Goal: Navigation & Orientation: Find specific page/section

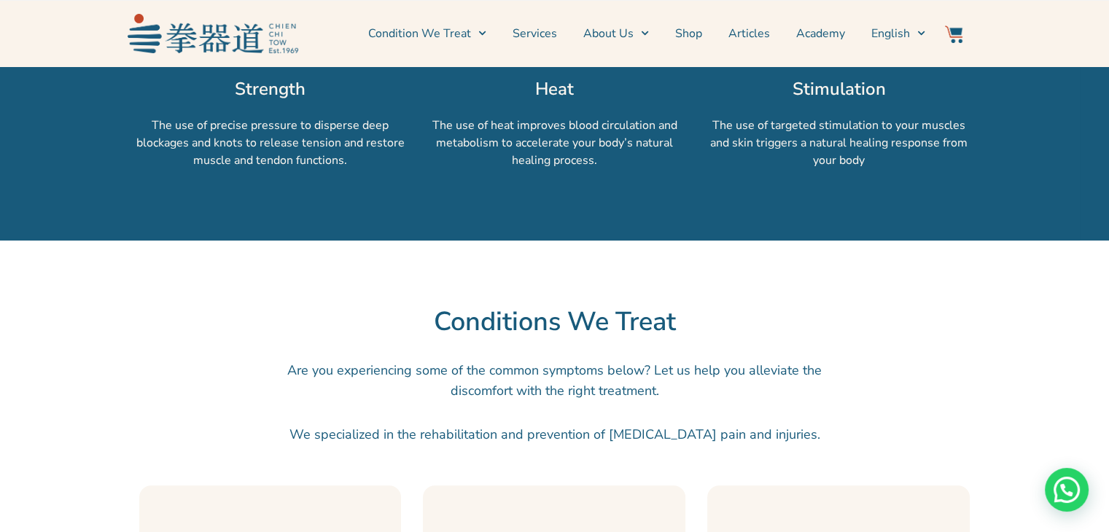
scroll to position [1385, 0]
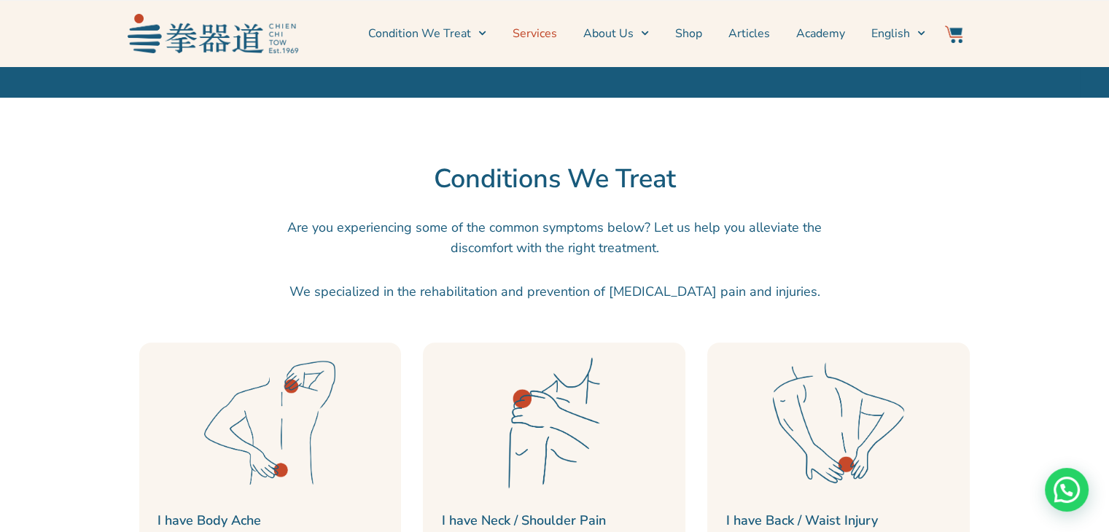
click at [550, 39] on link "Services" at bounding box center [535, 33] width 44 height 36
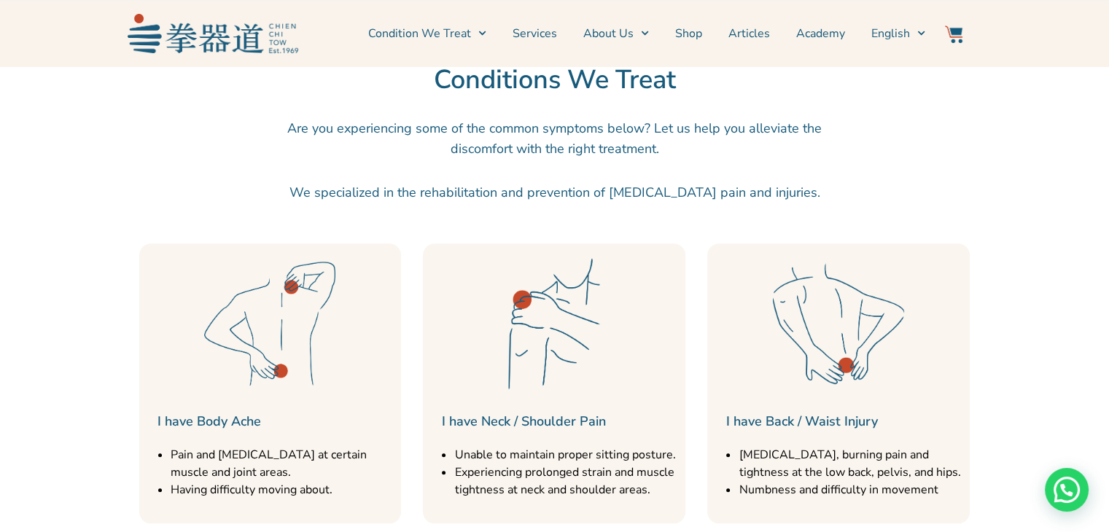
scroll to position [1531, 0]
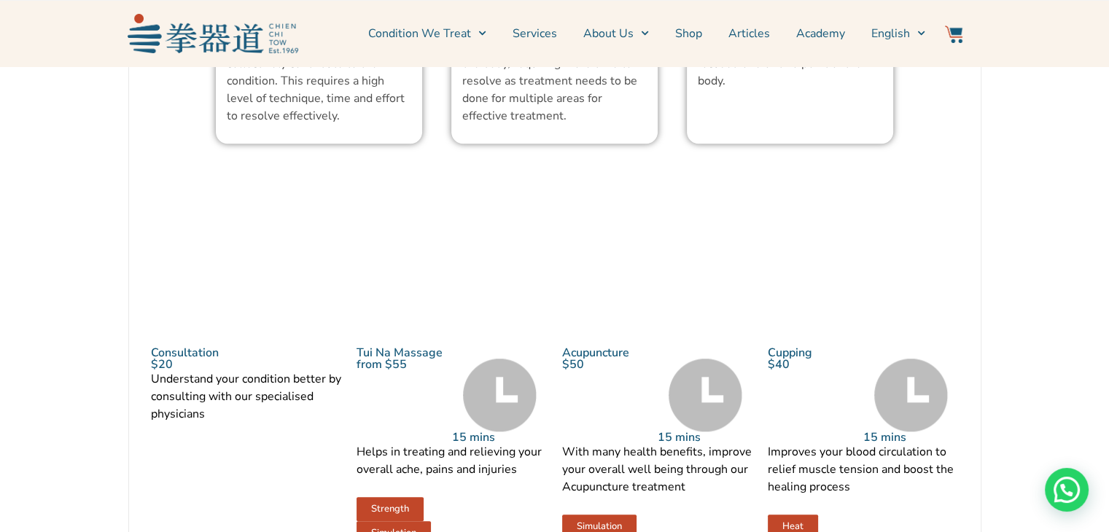
scroll to position [1458, 0]
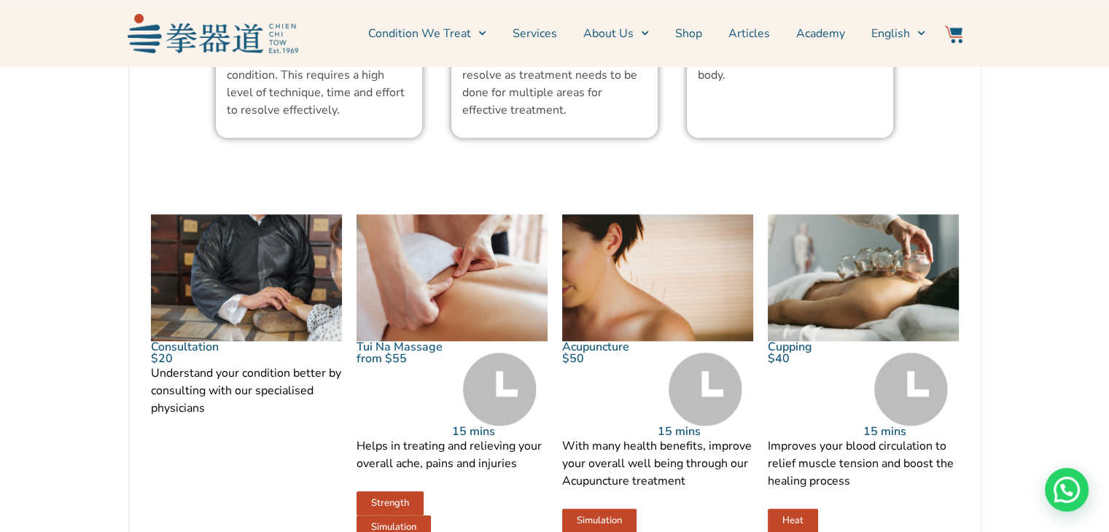
click at [506, 410] on img at bounding box center [500, 389] width 74 height 73
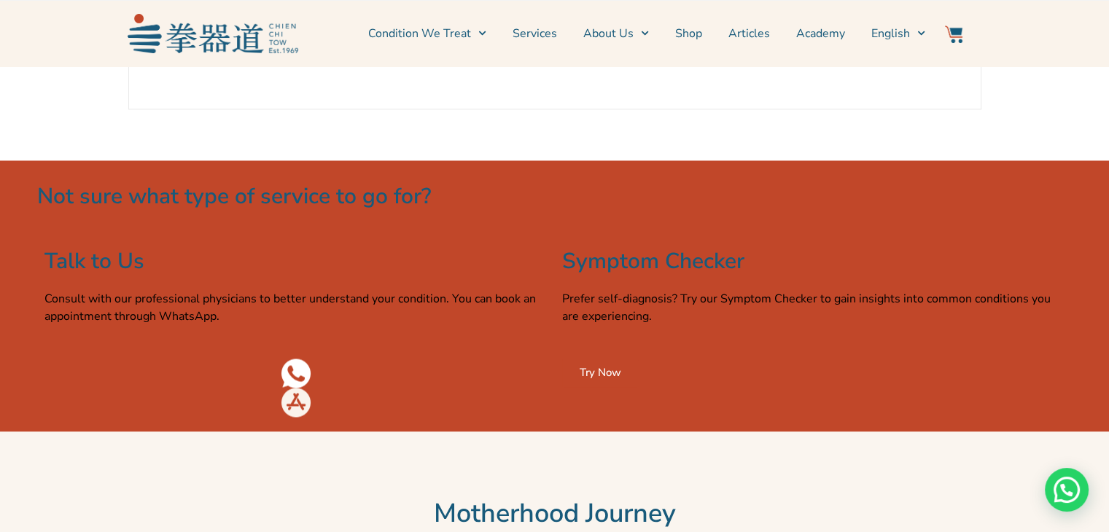
scroll to position [2333, 0]
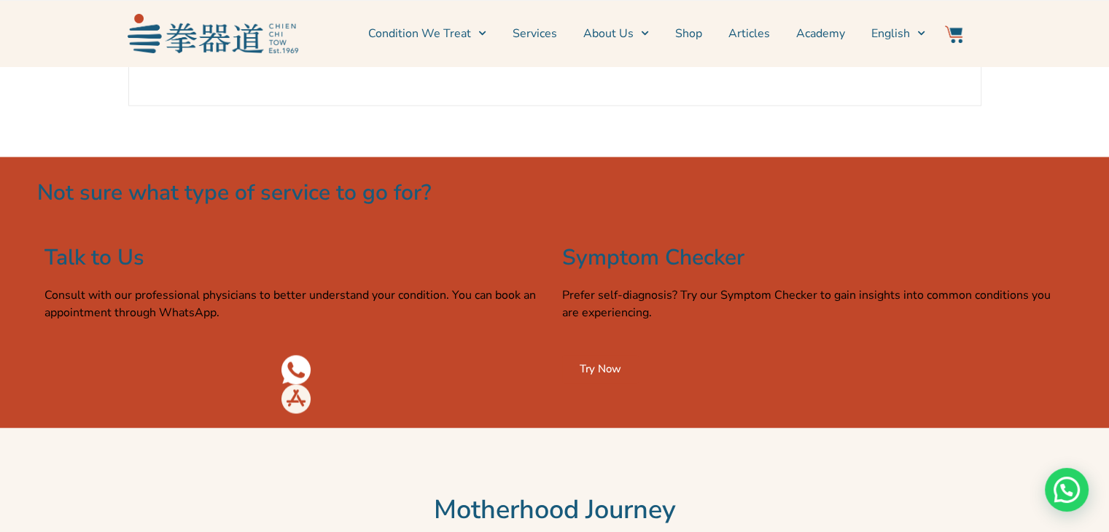
click at [605, 375] on span "Try Now" at bounding box center [601, 369] width 42 height 11
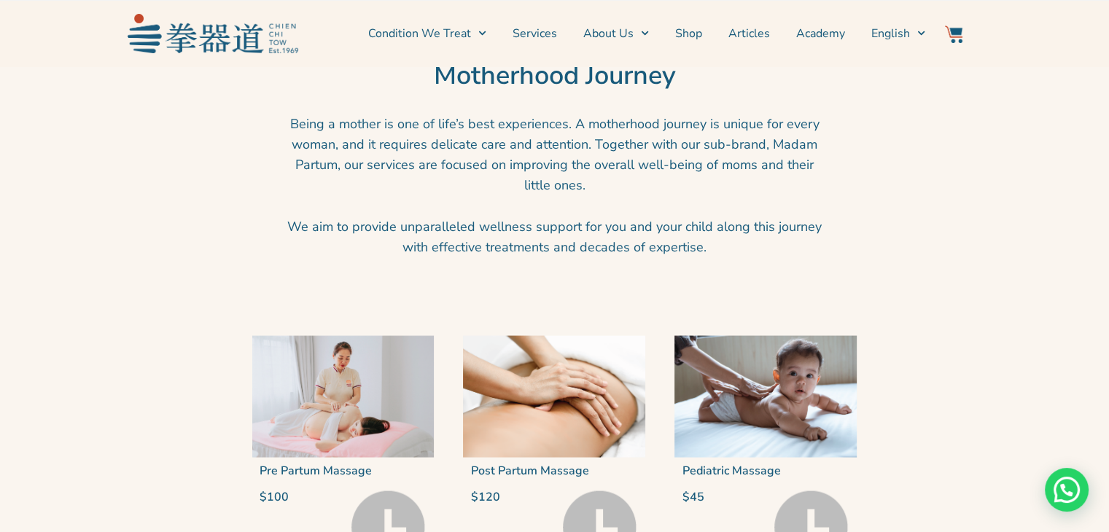
scroll to position [2770, 0]
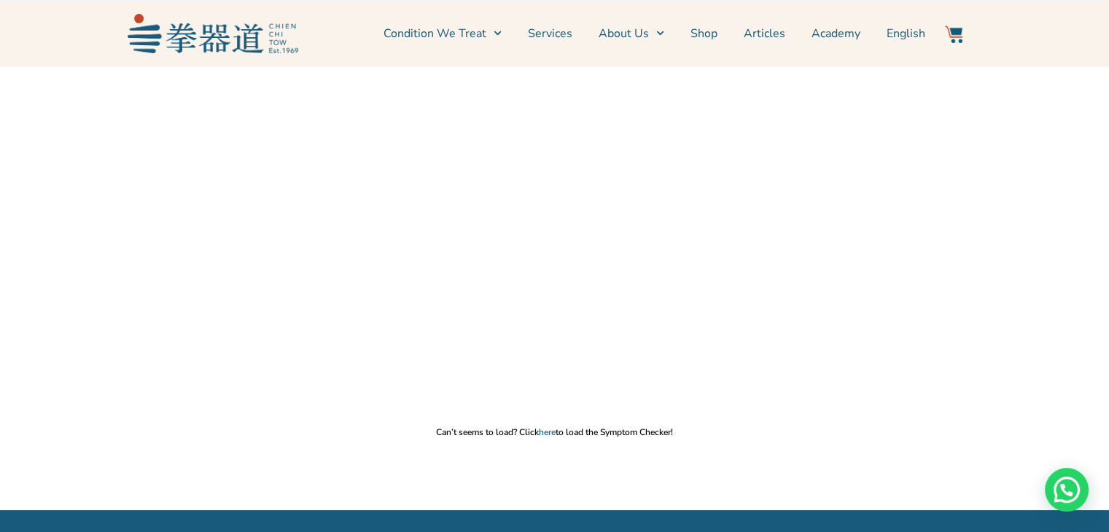
scroll to position [73, 0]
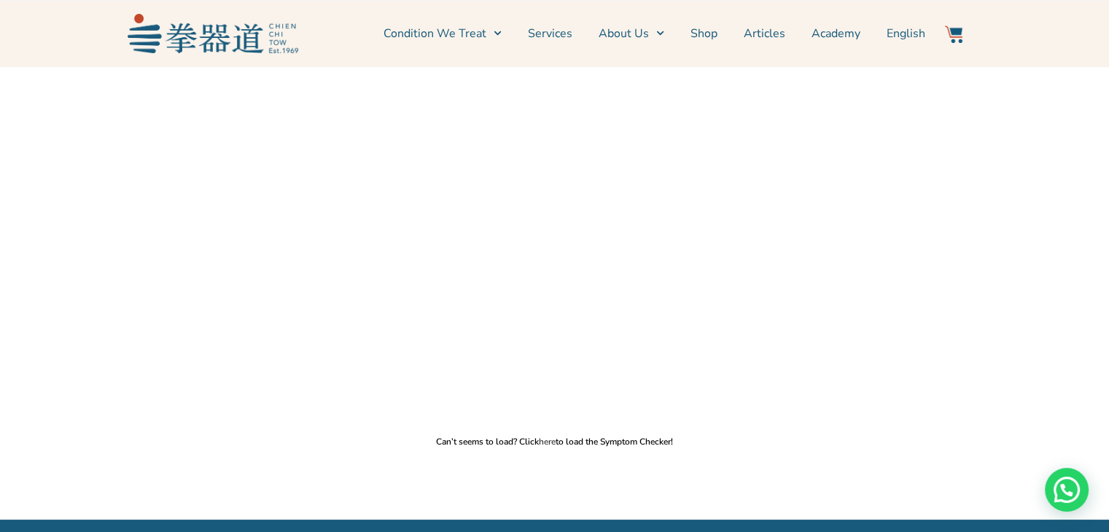
click at [542, 443] on link "here" at bounding box center [547, 442] width 17 height 12
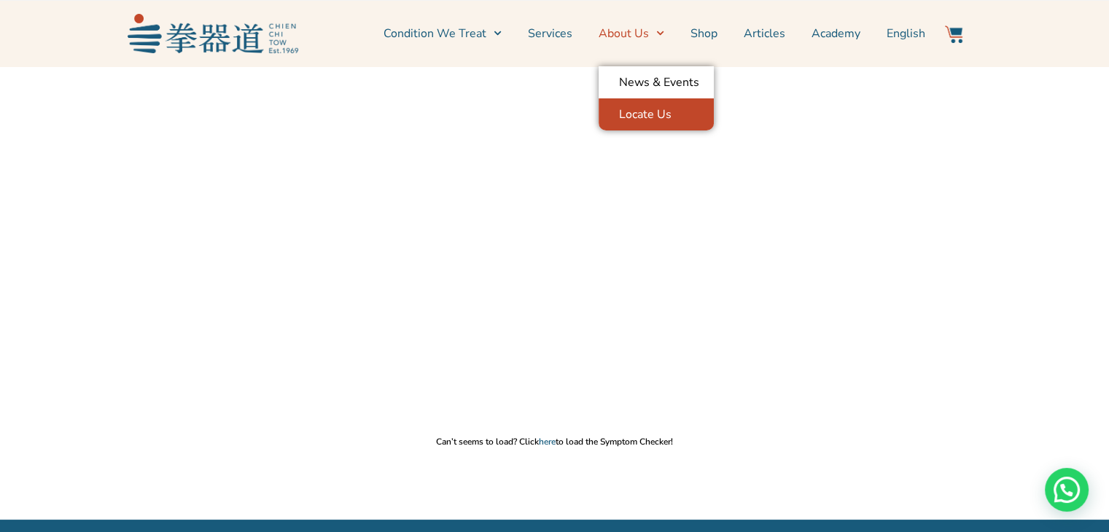
click at [610, 106] on link "Locate Us" at bounding box center [656, 114] width 115 height 32
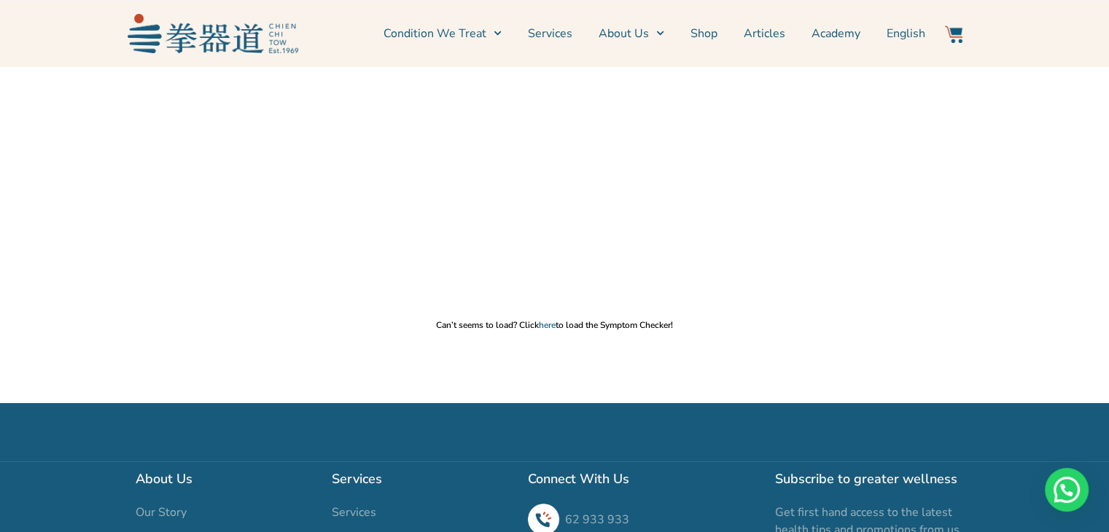
scroll to position [292, 0]
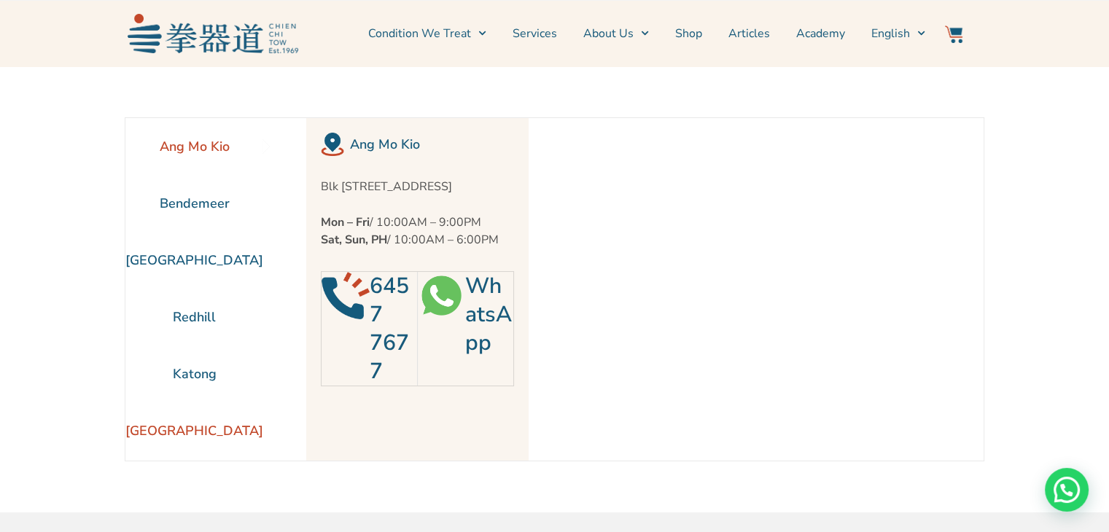
click at [163, 432] on li "[GEOGRAPHIC_DATA]" at bounding box center [194, 430] width 138 height 57
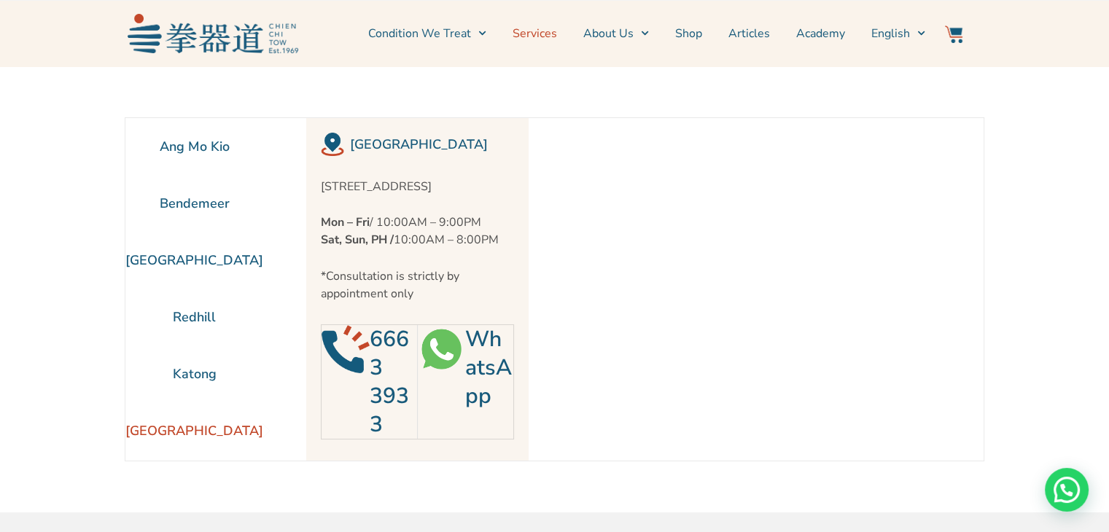
click at [544, 40] on link "Services" at bounding box center [535, 33] width 44 height 36
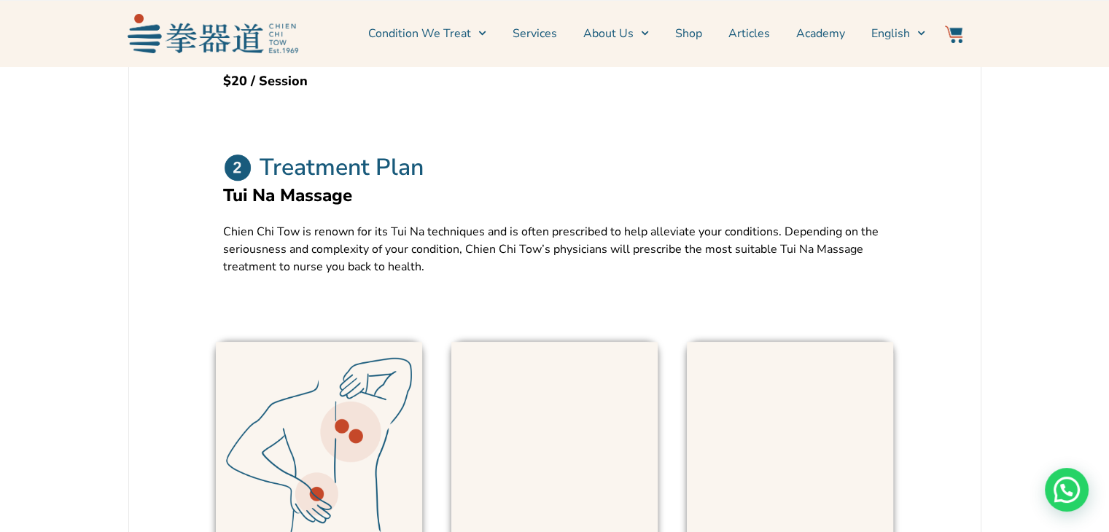
scroll to position [656, 0]
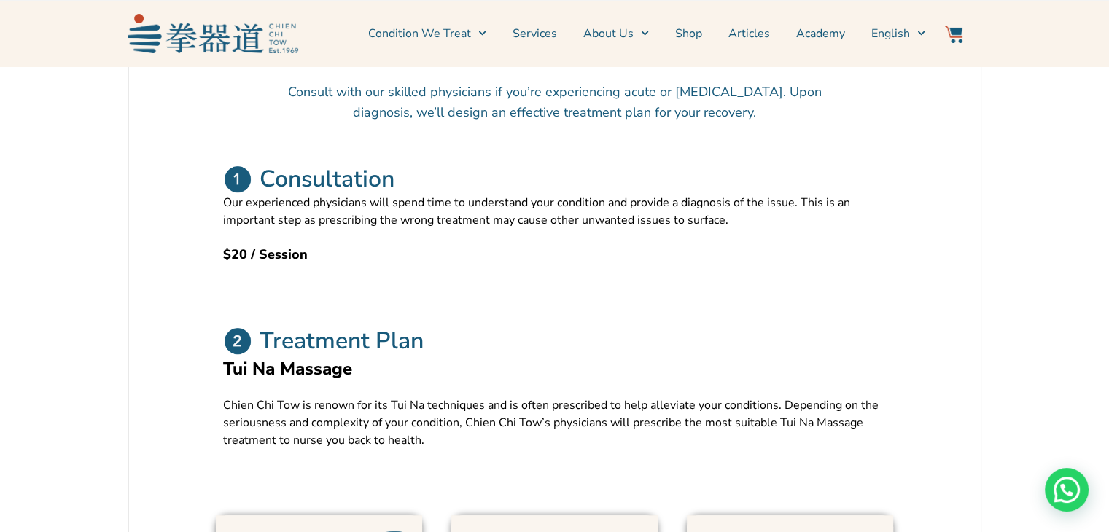
click at [225, 194] on img at bounding box center [237, 179] width 29 height 29
click at [682, 41] on link "Shop" at bounding box center [688, 33] width 27 height 36
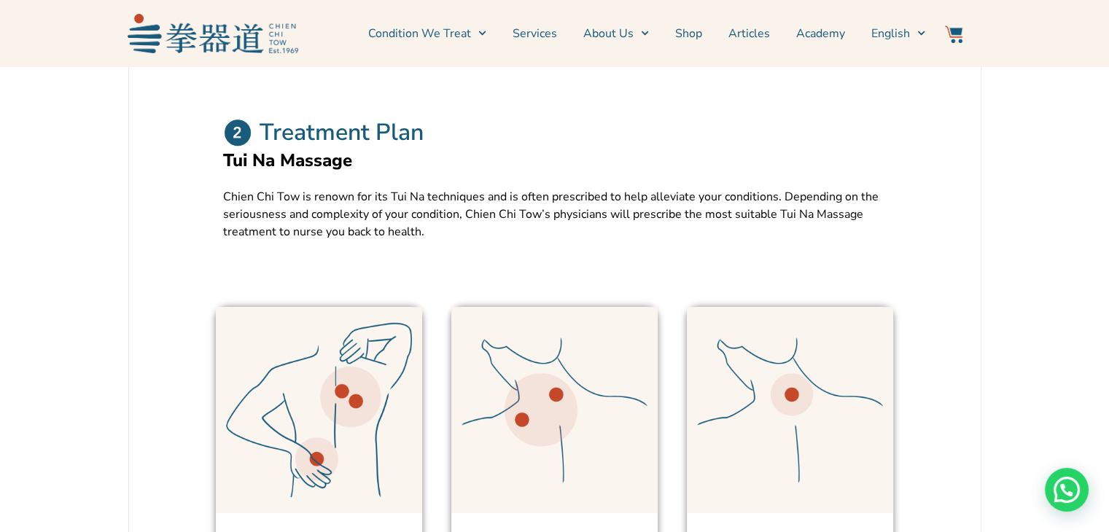
scroll to position [948, 0]
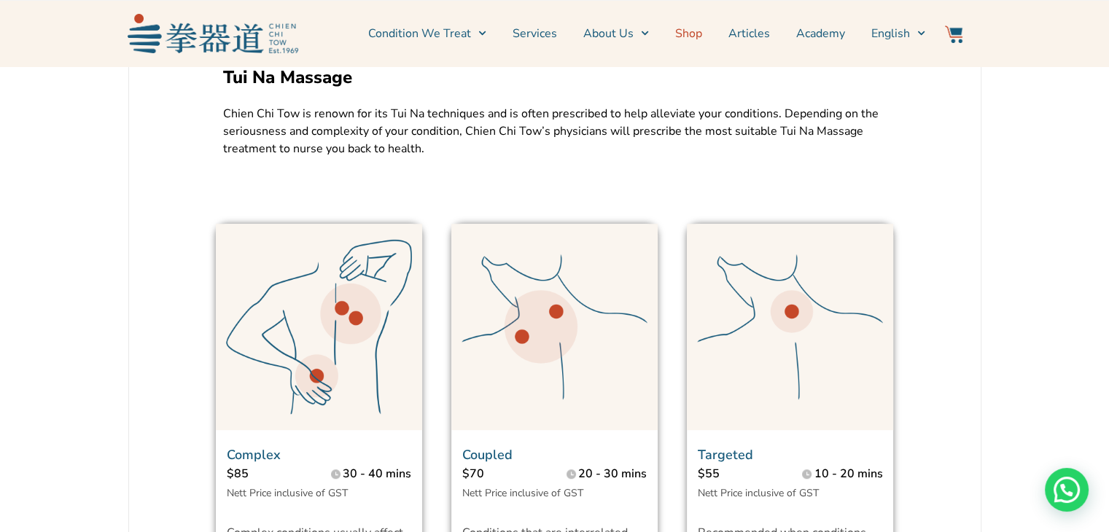
click at [696, 31] on link "Shop" at bounding box center [688, 33] width 27 height 36
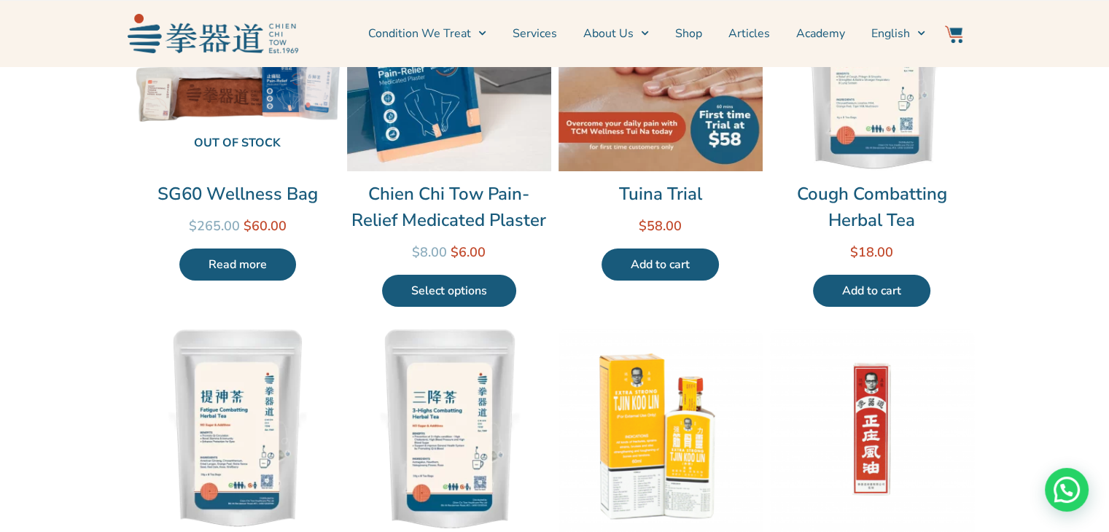
scroll to position [219, 0]
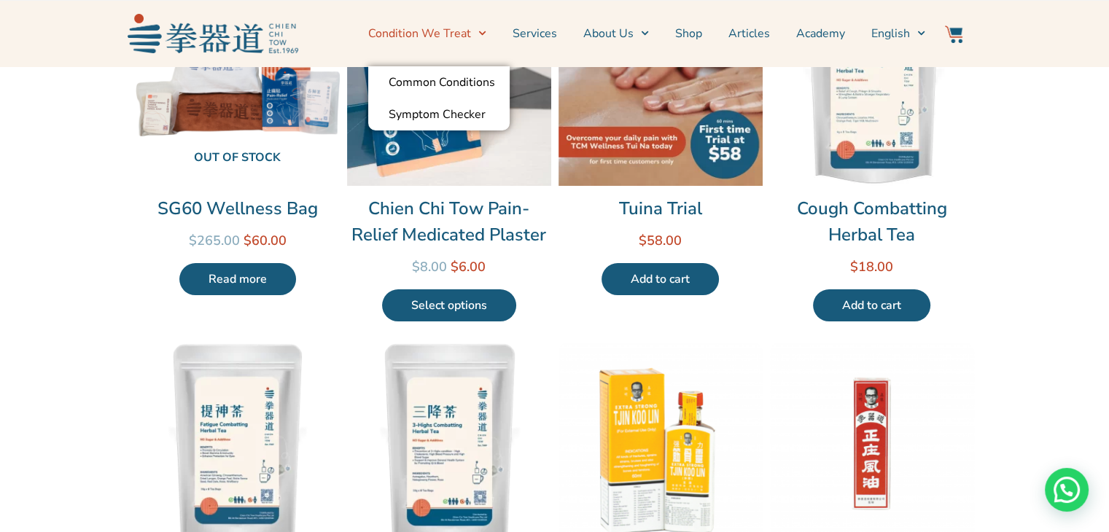
click at [244, 30] on img at bounding box center [213, 33] width 171 height 39
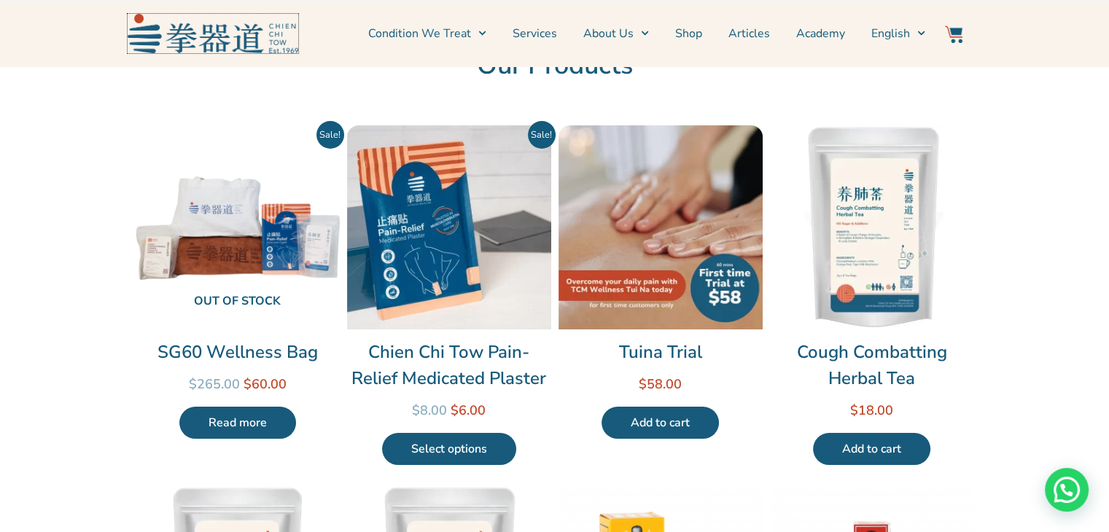
scroll to position [73, 0]
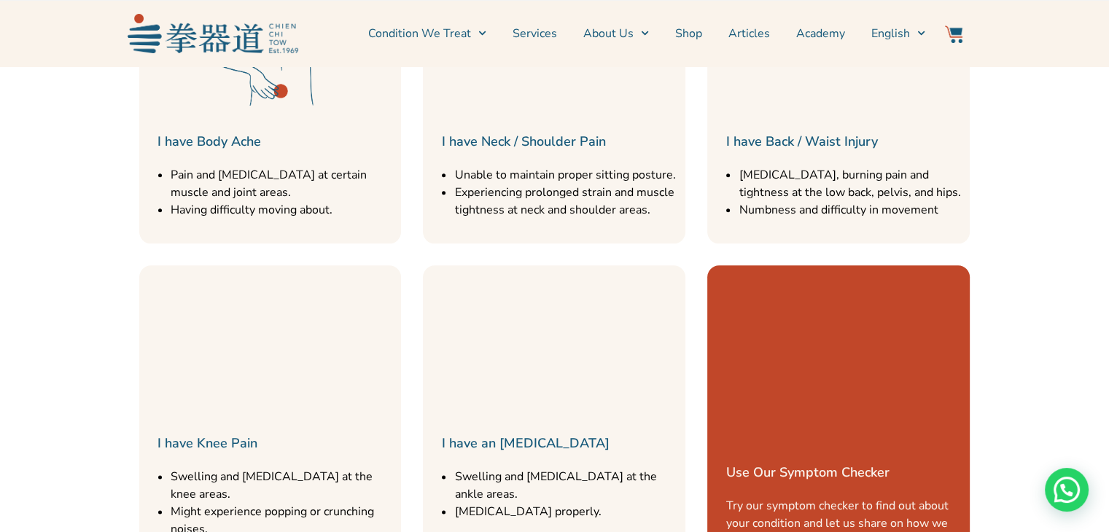
scroll to position [1677, 0]
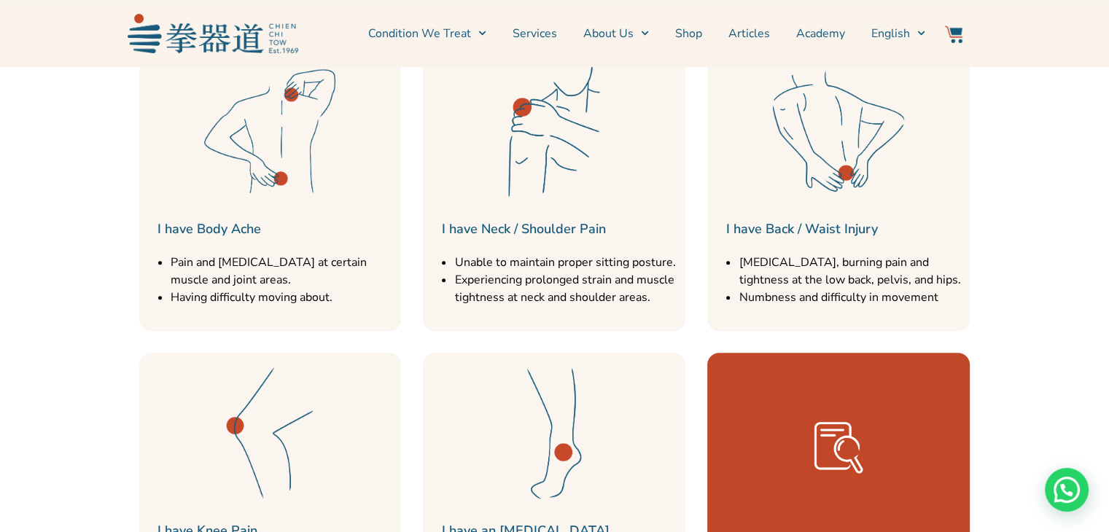
click at [315, 134] on img at bounding box center [270, 131] width 146 height 146
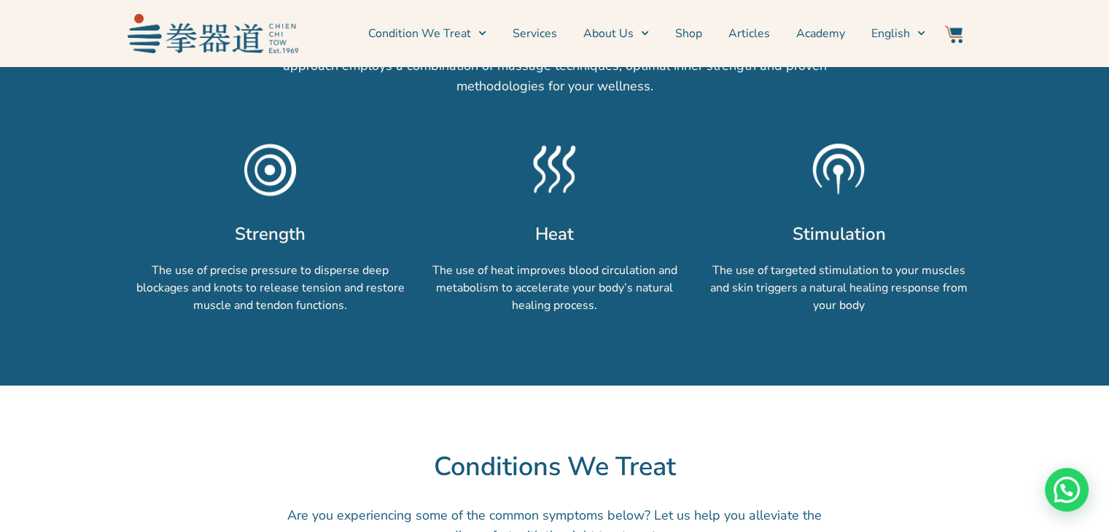
scroll to position [1094, 0]
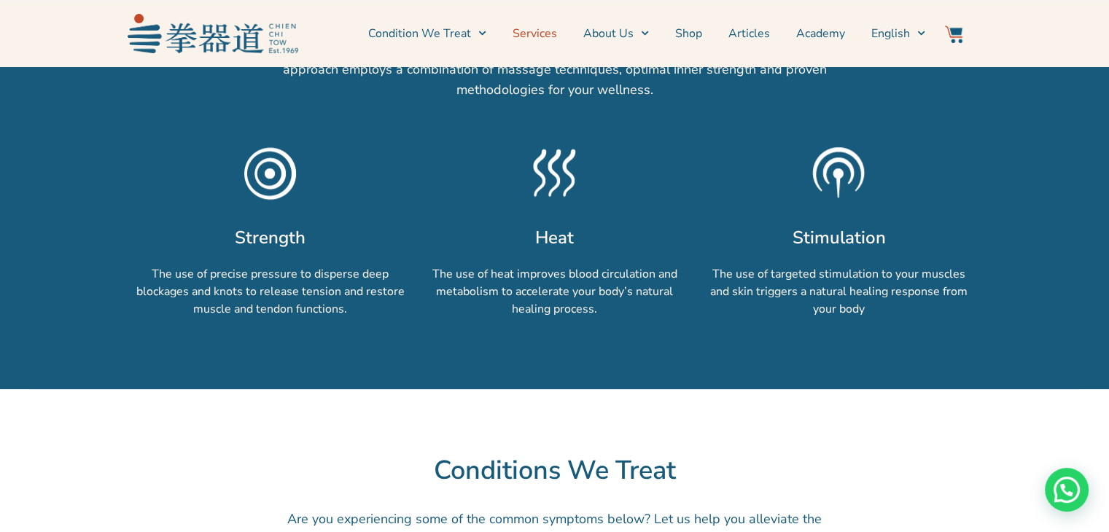
click at [519, 32] on link "Services" at bounding box center [535, 33] width 44 height 36
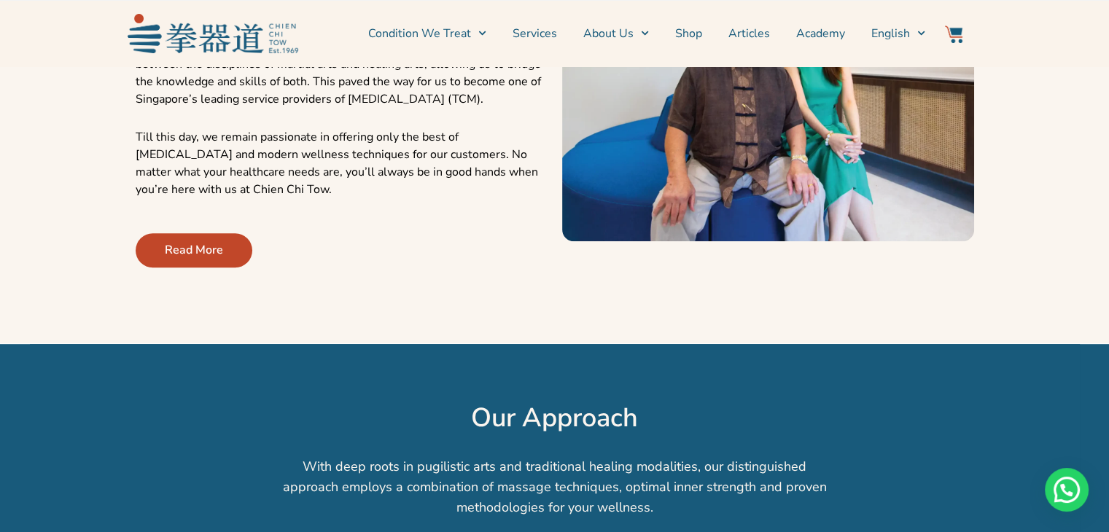
scroll to position [656, 0]
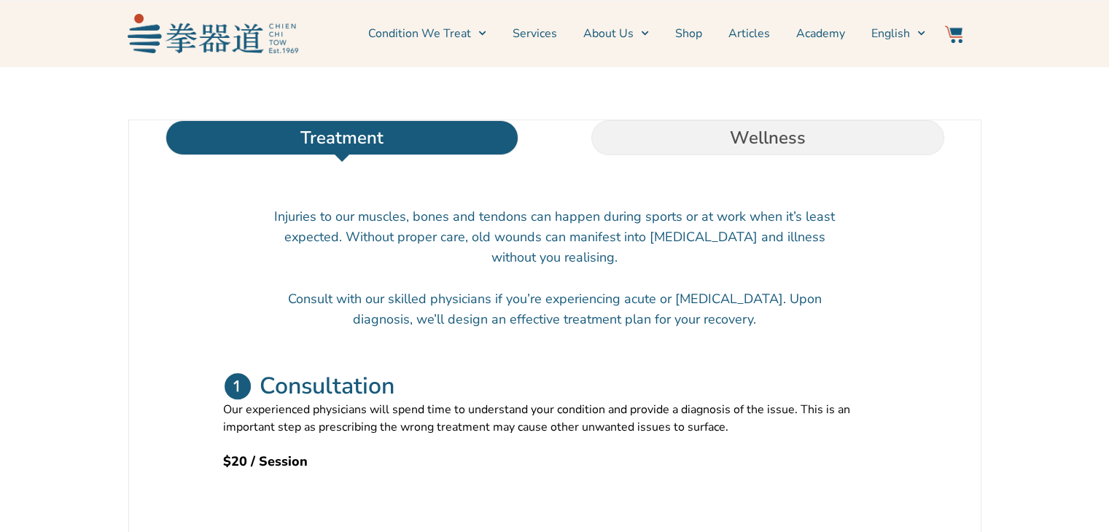
scroll to position [437, 0]
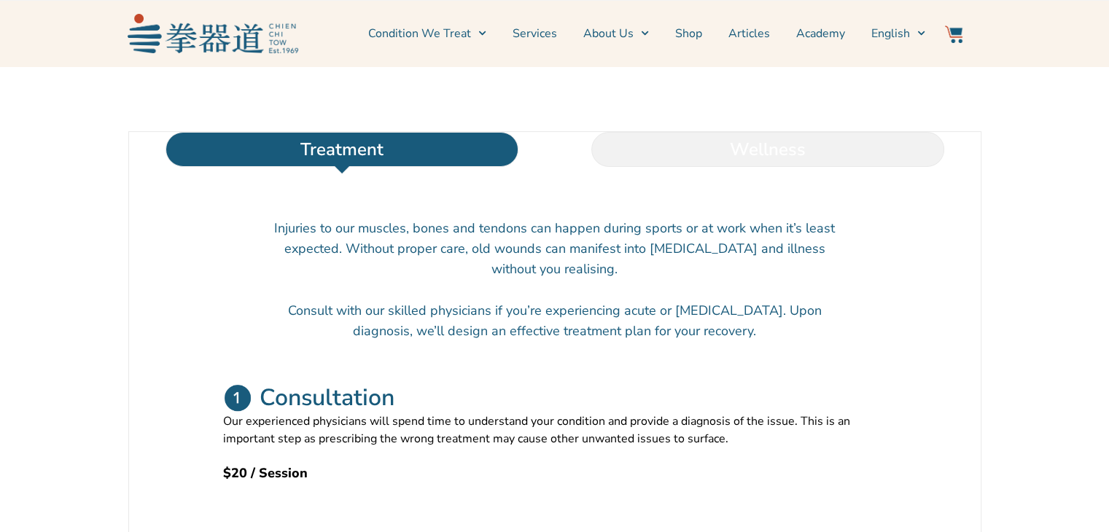
click at [817, 167] on li "Wellness" at bounding box center [768, 149] width 426 height 35
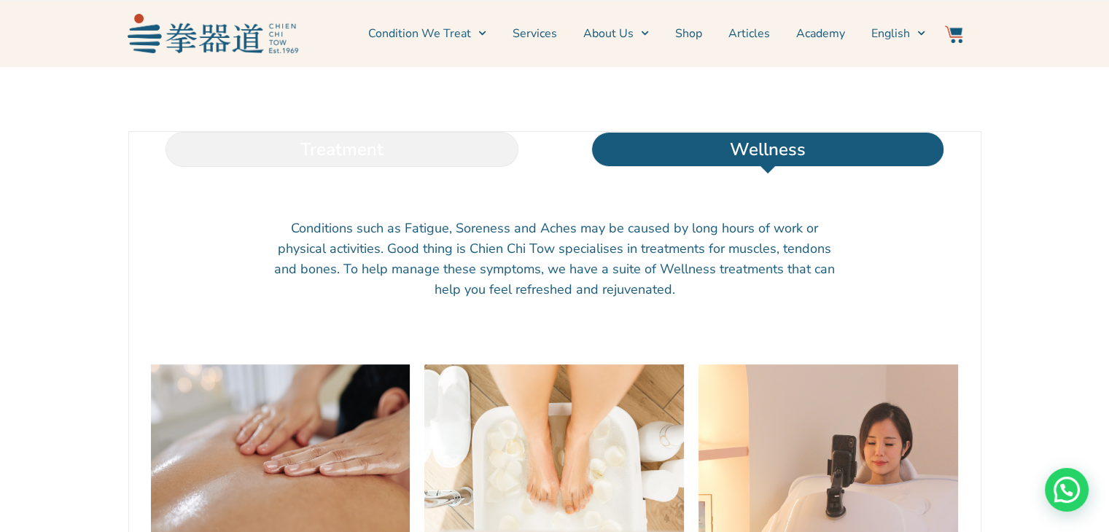
click at [351, 167] on li "Treatment" at bounding box center [342, 149] width 426 height 35
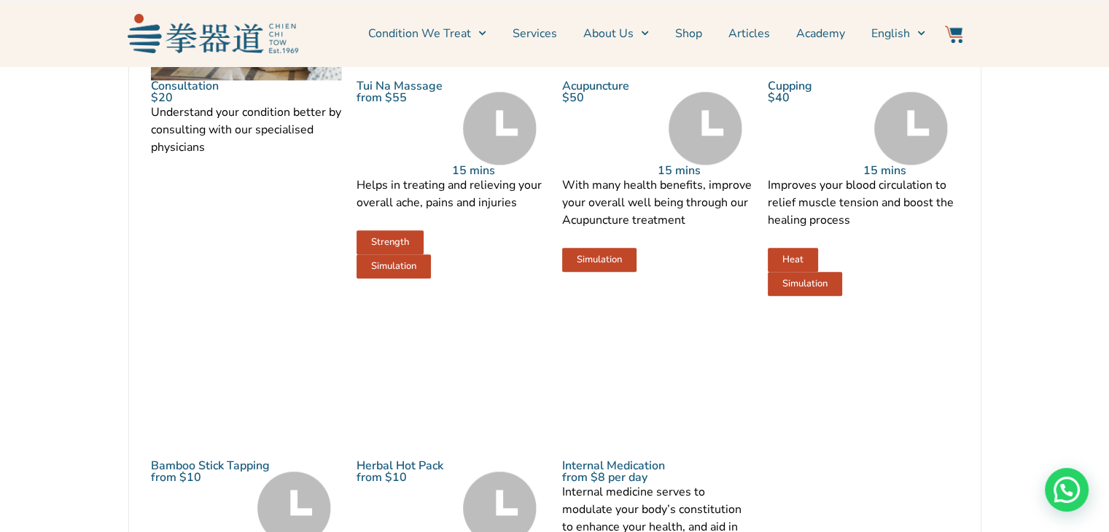
scroll to position [1750, 0]
